Goal: Task Accomplishment & Management: Use online tool/utility

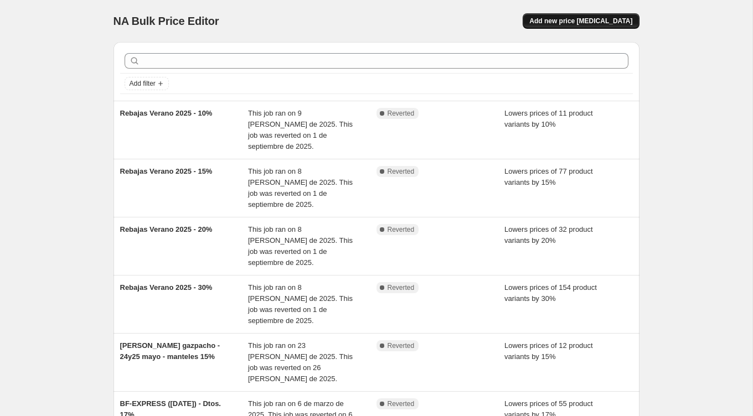
click at [586, 18] on span "Add new price [MEDICAL_DATA]" at bounding box center [580, 21] width 103 height 9
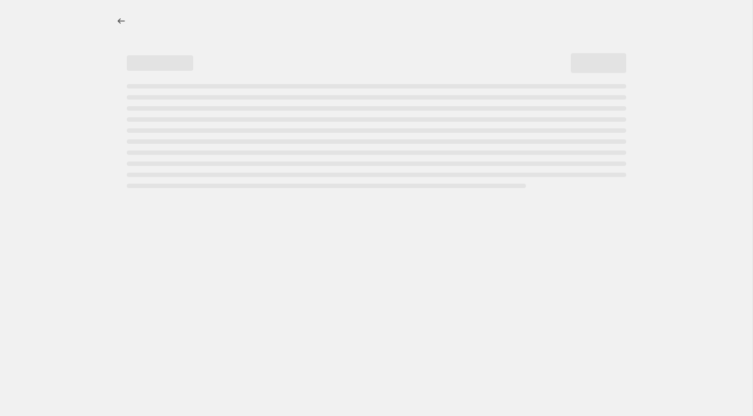
select select "percentage"
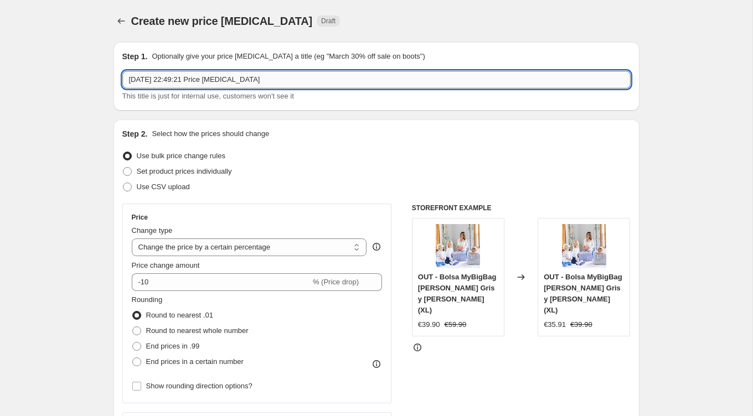
click at [250, 84] on input "[DATE] 22:49:21 Price [MEDICAL_DATA]" at bounding box center [376, 80] width 508 height 18
drag, startPoint x: 276, startPoint y: 83, endPoint x: 30, endPoint y: 82, distance: 245.1
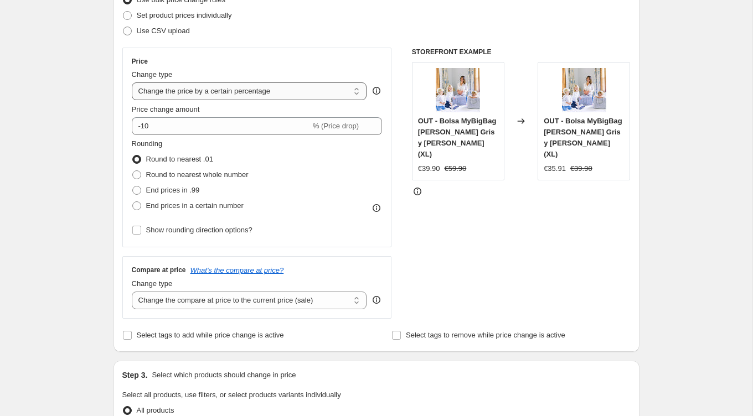
scroll to position [168, 0]
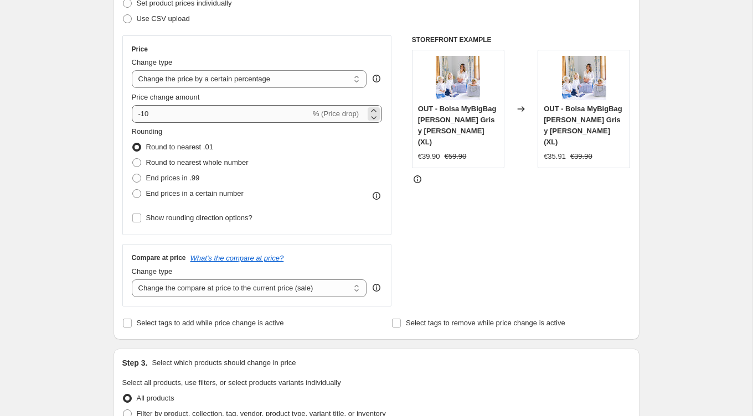
type input "prueba byob"
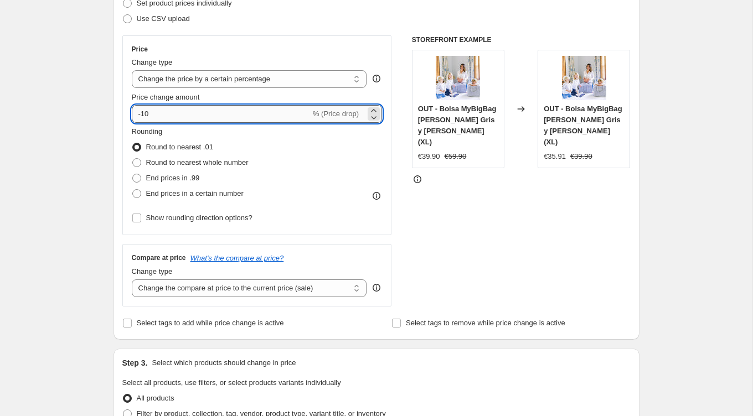
click at [179, 111] on input "-10" at bounding box center [221, 114] width 179 height 18
drag, startPoint x: 155, startPoint y: 115, endPoint x: 130, endPoint y: 115, distance: 24.9
click at [134, 115] on input "-10" at bounding box center [221, 114] width 179 height 18
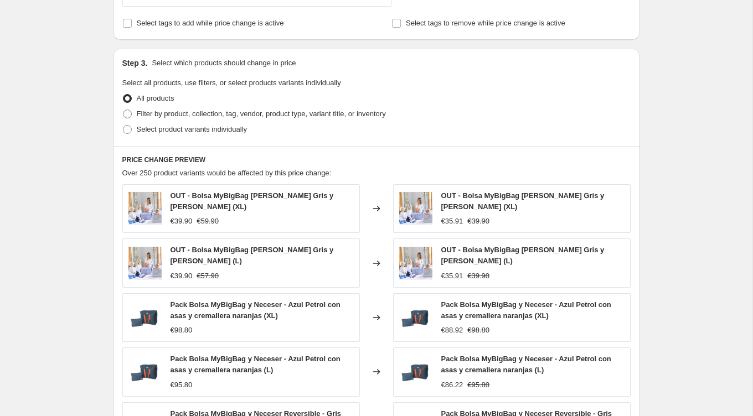
scroll to position [469, 0]
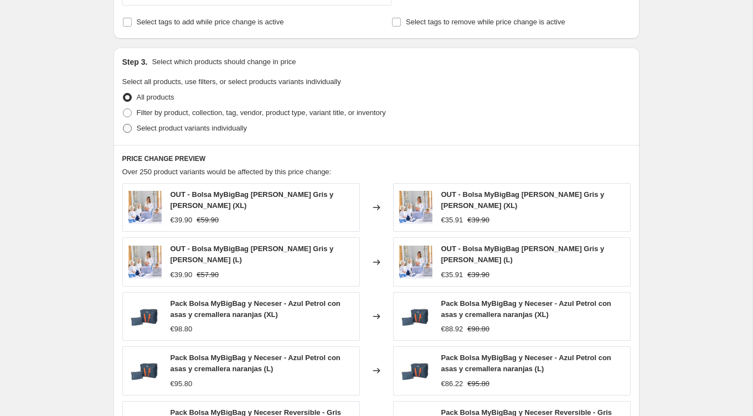
type input "-50"
click at [129, 124] on span at bounding box center [127, 128] width 9 height 9
click at [123, 124] on input "Select product variants individually" at bounding box center [123, 124] width 1 height 1
radio input "true"
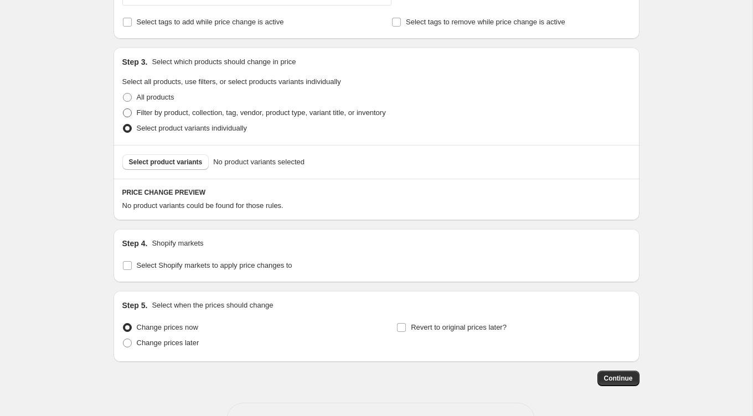
click at [128, 112] on span at bounding box center [127, 112] width 9 height 9
click at [123, 109] on input "Filter by product, collection, tag, vendor, product type, variant title, or inv…" at bounding box center [123, 108] width 1 height 1
radio input "true"
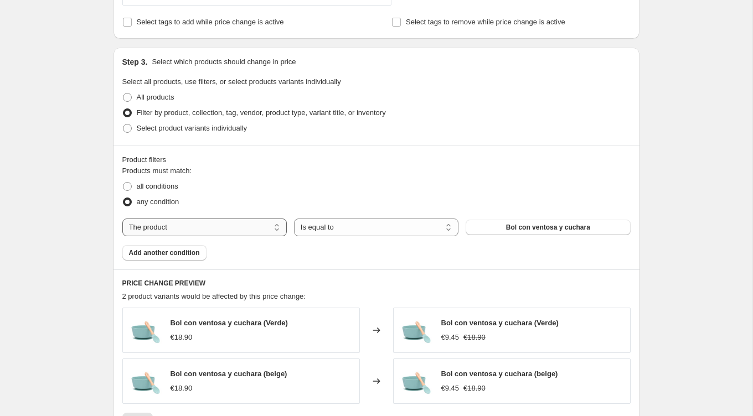
click at [189, 229] on select "The product The product's collection The product's tag The product's vendor The…" at bounding box center [204, 228] width 164 height 18
click at [537, 226] on span "Bol con ventosa y cuchara" at bounding box center [548, 227] width 84 height 9
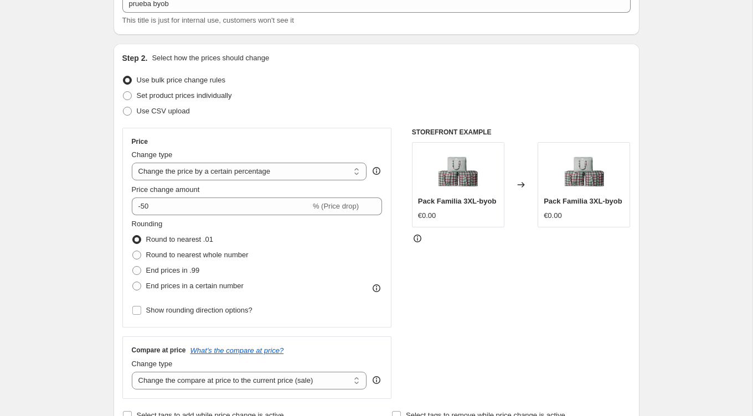
scroll to position [0, 0]
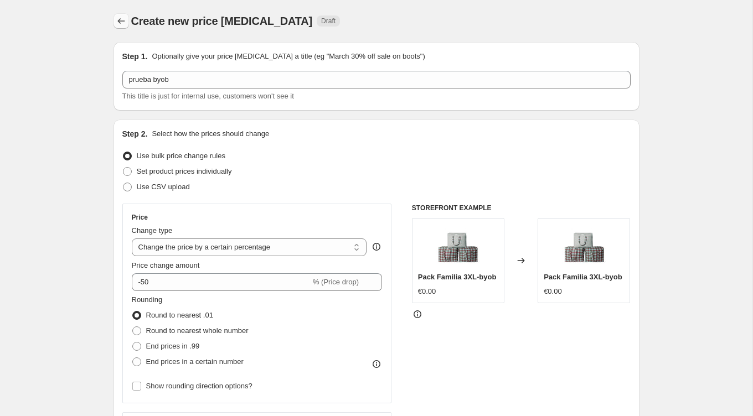
click at [121, 19] on icon "Price change jobs" at bounding box center [121, 20] width 11 height 11
